Goal: Navigation & Orientation: Go to known website

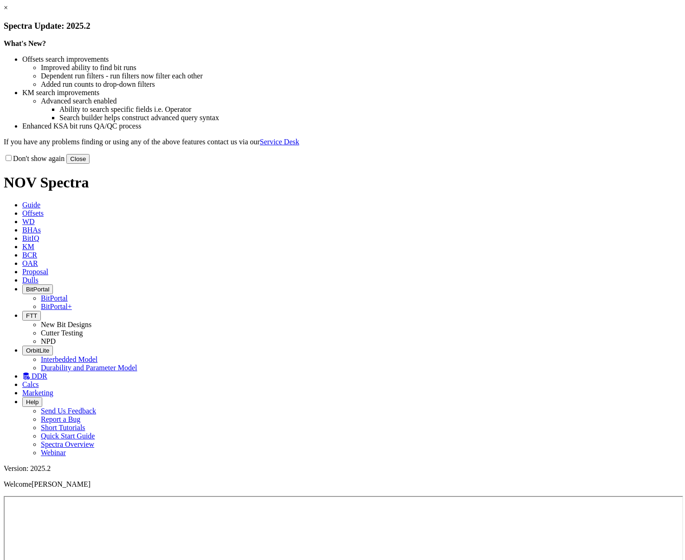
click at [90, 164] on button "Close" at bounding box center [77, 159] width 23 height 10
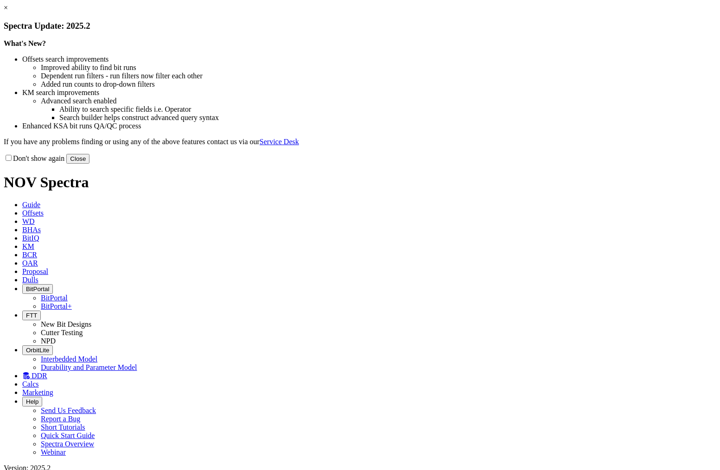
drag, startPoint x: 0, startPoint y: 0, endPoint x: 551, endPoint y: 260, distance: 609.7
click at [90, 164] on button "Close" at bounding box center [77, 159] width 23 height 10
